Goal: Find specific page/section

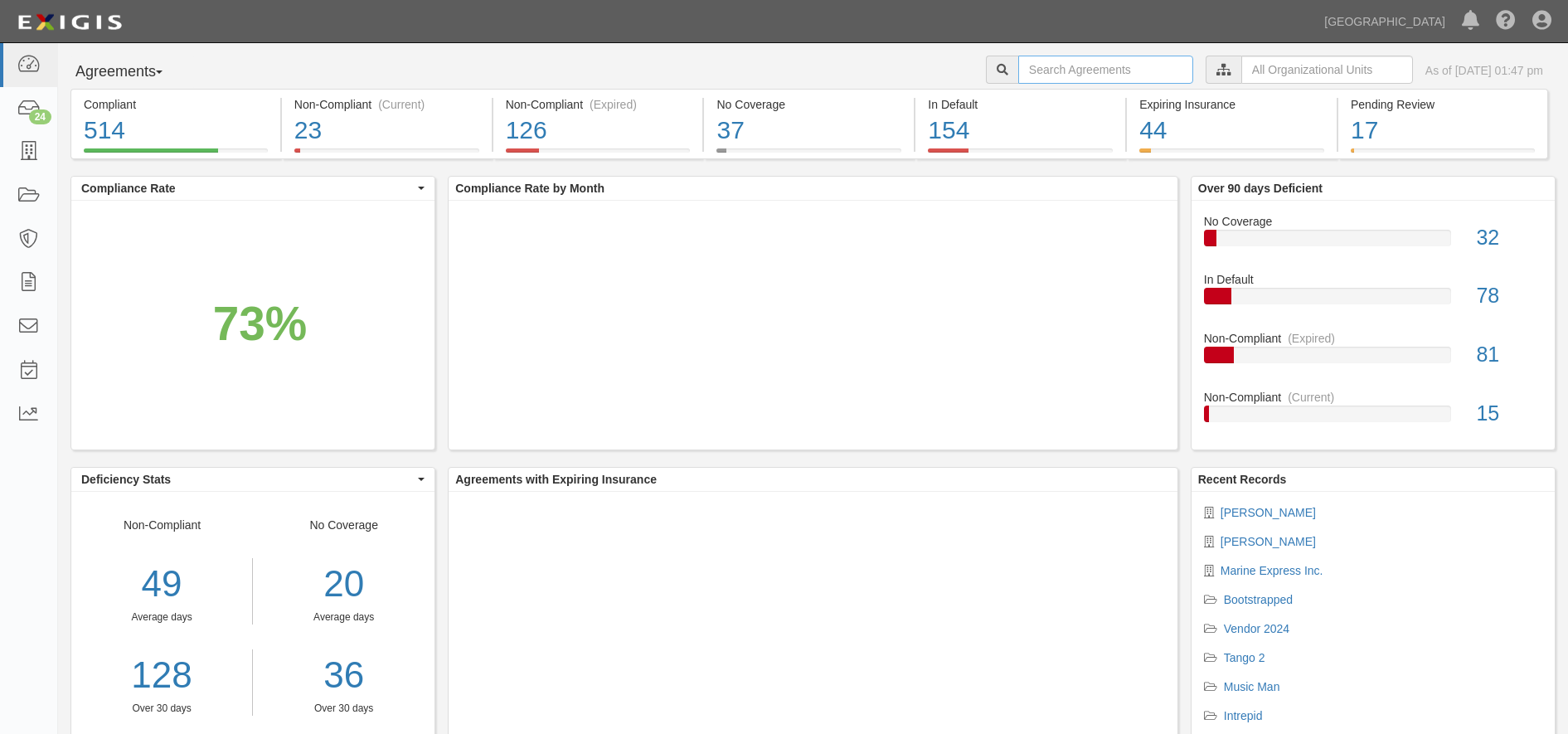
drag, startPoint x: 0, startPoint y: 0, endPoint x: 1101, endPoint y: 55, distance: 1102.4
click at [1101, 55] on input "text" at bounding box center [1105, 70] width 175 height 29
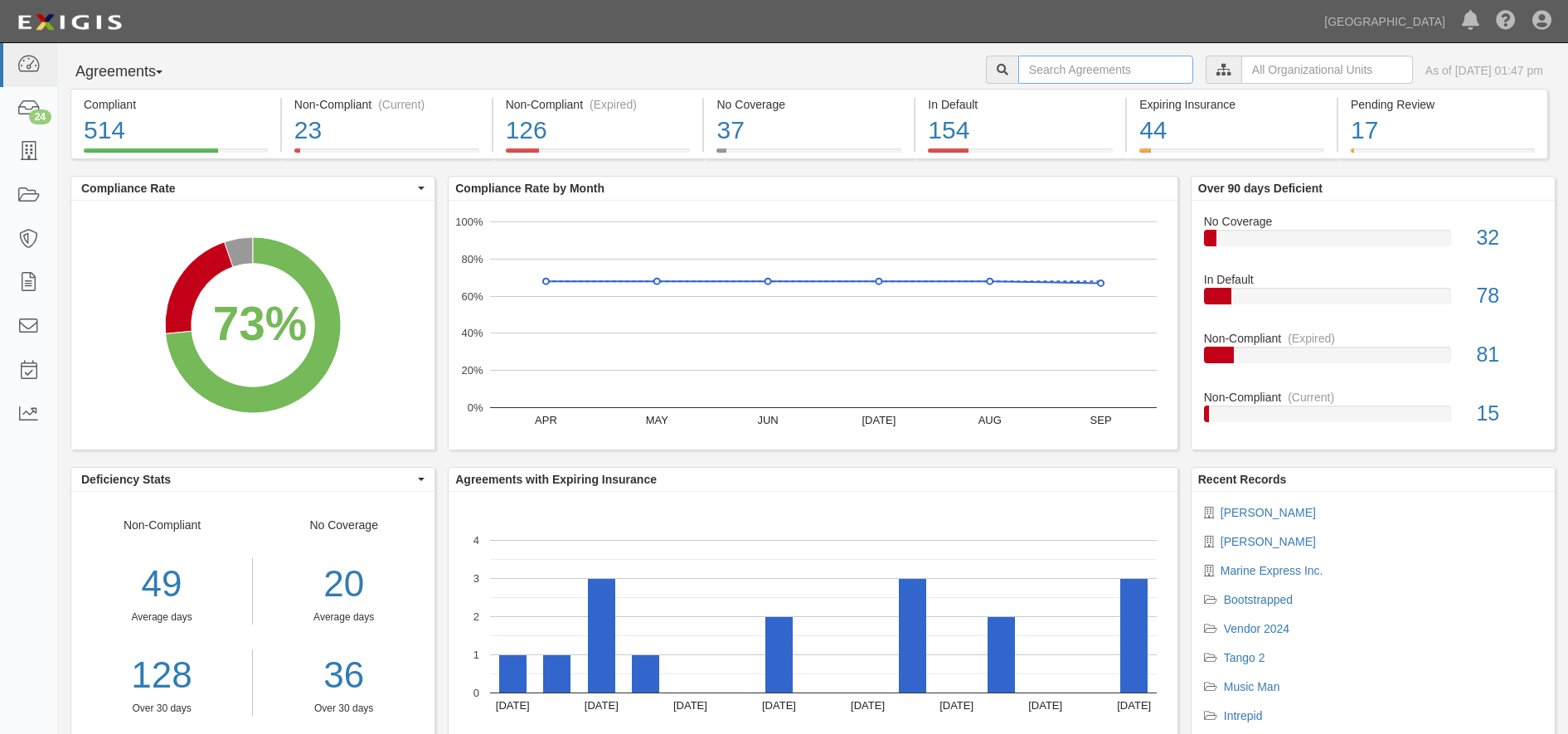
paste input "[PERSON_NAME]"
type input "[PERSON_NAME]"
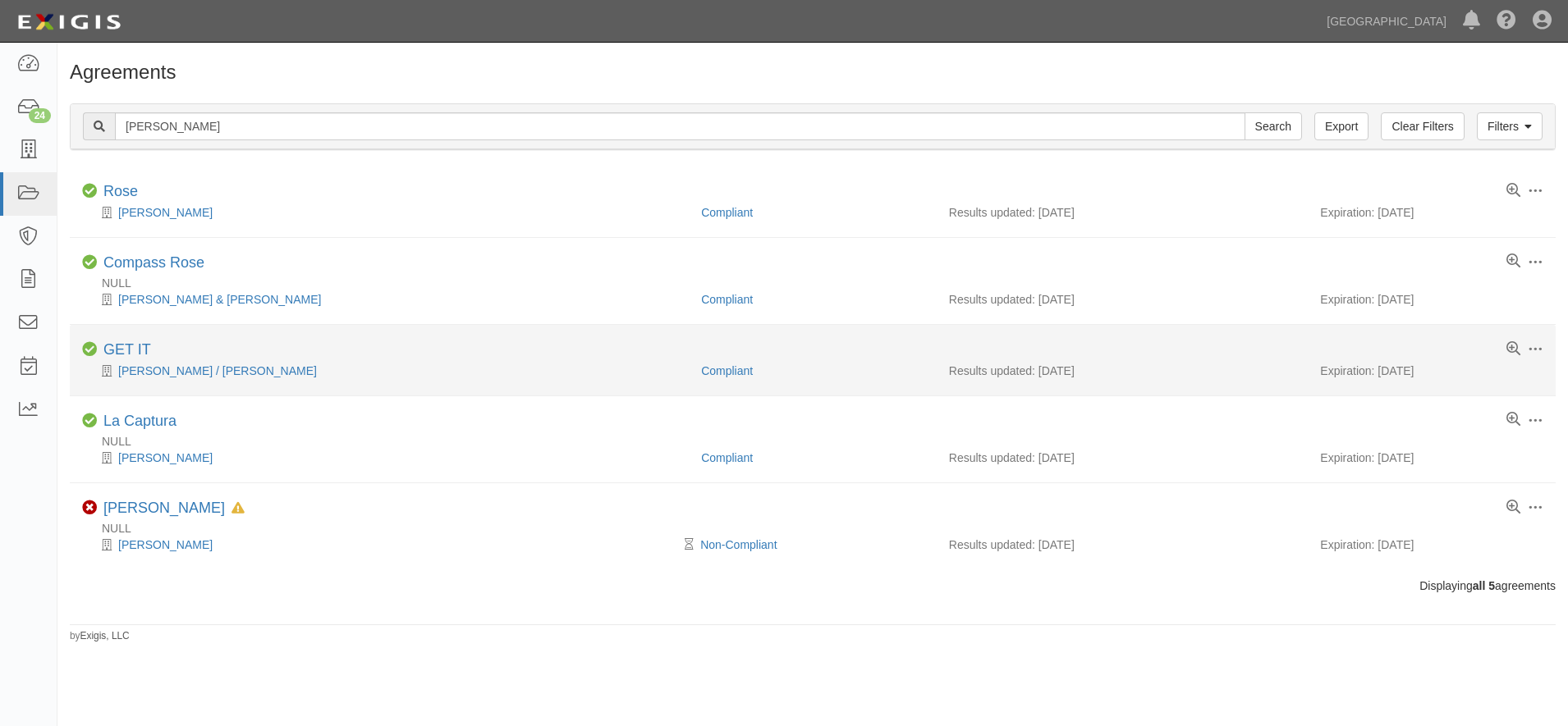
click at [167, 363] on div "Jonathan Rosen / Jeremy Herzog" at bounding box center [385, 370] width 606 height 16
